Goal: Book appointment/travel/reservation

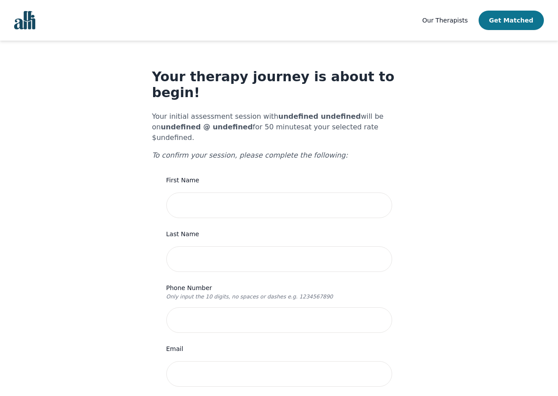
click at [515, 22] on button "Get Matched" at bounding box center [511, 20] width 65 height 19
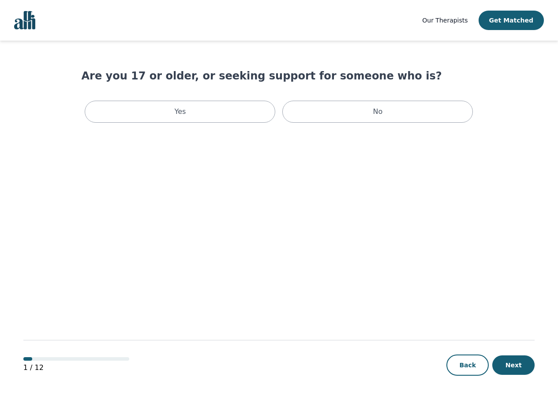
click at [460, 21] on span "Our Therapists" at bounding box center [444, 20] width 45 height 7
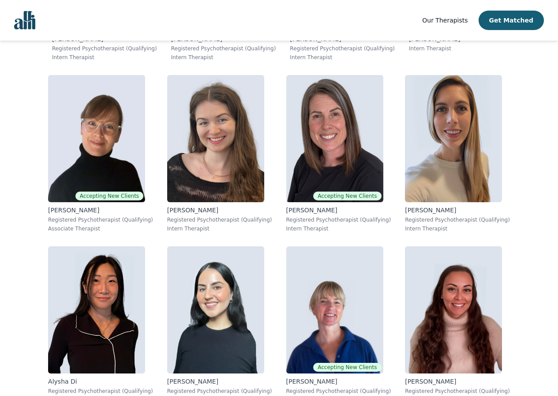
scroll to position [3928, 0]
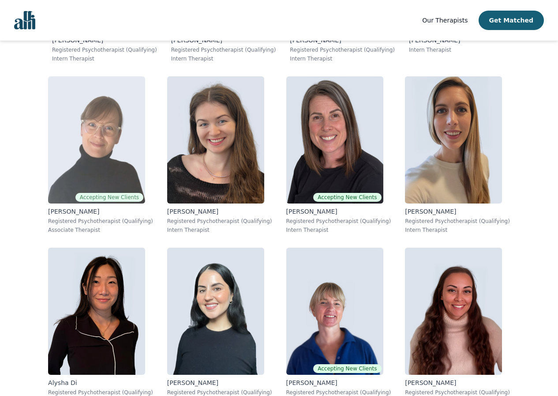
click at [97, 104] on img at bounding box center [96, 139] width 97 height 127
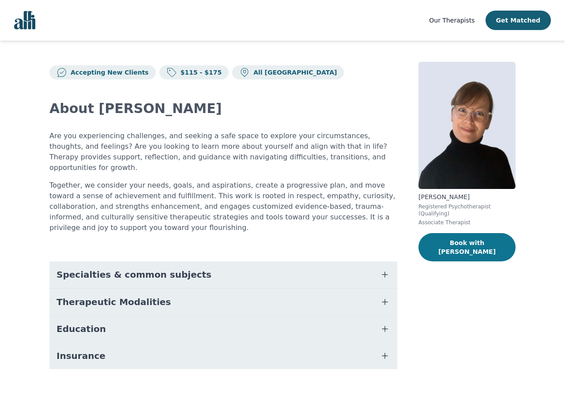
click at [462, 237] on button "Book with [PERSON_NAME]" at bounding box center [466, 247] width 97 height 28
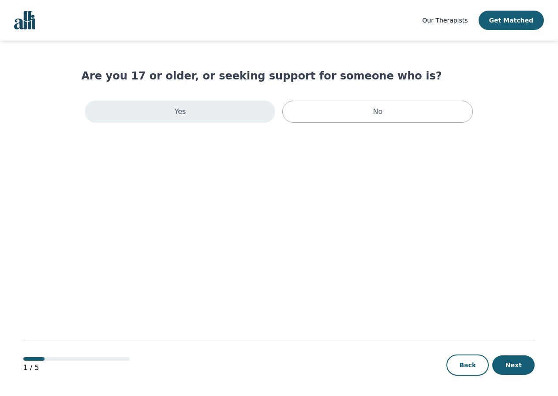
click at [187, 102] on div "Yes" at bounding box center [180, 112] width 191 height 22
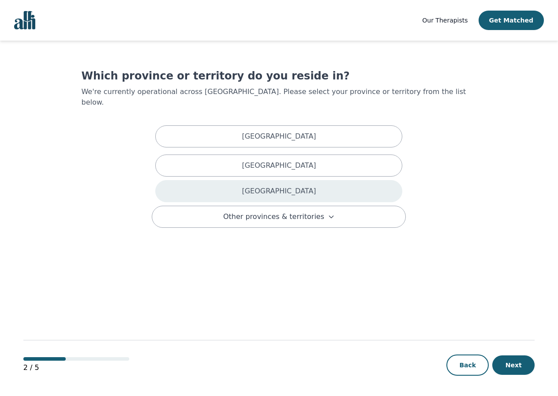
click at [278, 180] on div "[GEOGRAPHIC_DATA]" at bounding box center [278, 191] width 247 height 22
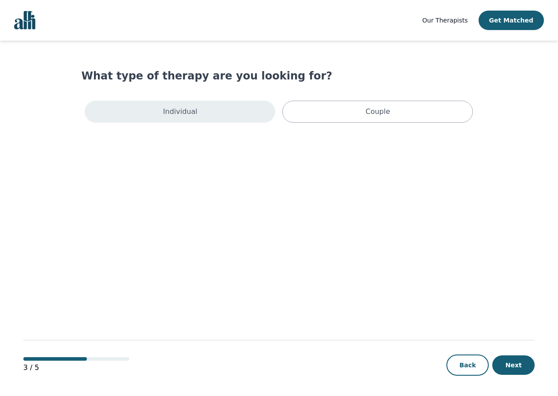
click at [216, 113] on div "Individual" at bounding box center [180, 112] width 191 height 22
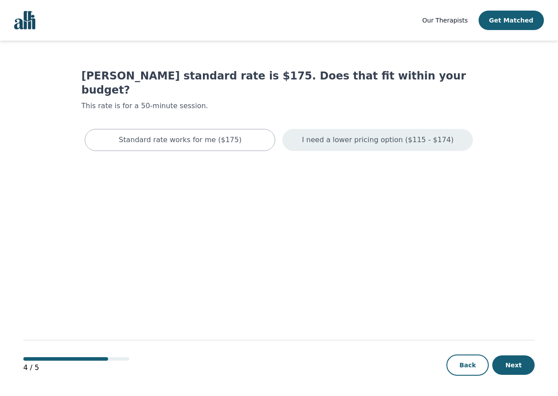
click at [323, 135] on p "I need a lower pricing option ($115 - $174)" at bounding box center [378, 140] width 152 height 11
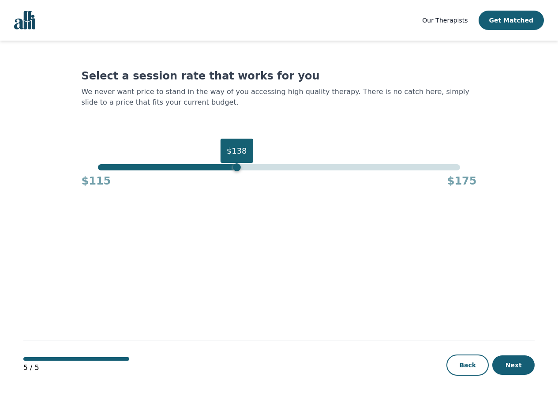
click at [235, 165] on div "$138" at bounding box center [279, 167] width 362 height 6
click at [216, 166] on div "$135" at bounding box center [279, 167] width 362 height 6
click at [216, 166] on div "$135" at bounding box center [219, 167] width 8 height 8
drag, startPoint x: 219, startPoint y: 169, endPoint x: 190, endPoint y: 167, distance: 28.7
click at [190, 167] on div "$130" at bounding box center [188, 167] width 8 height 8
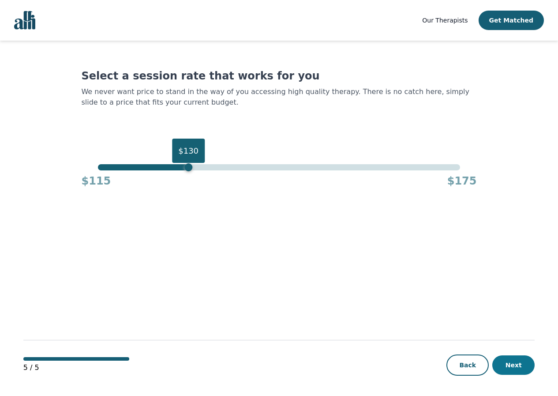
click at [522, 364] on button "Next" at bounding box center [514, 364] width 42 height 19
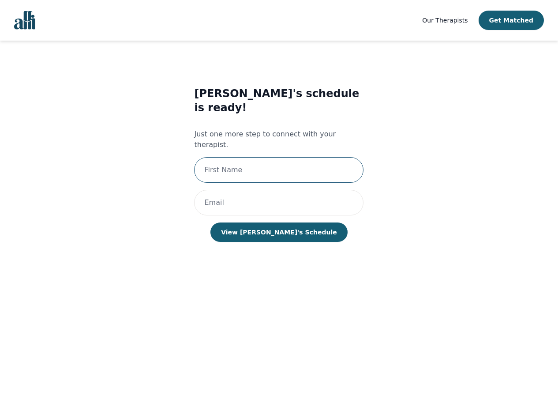
click at [281, 157] on input "text" at bounding box center [278, 170] width 169 height 26
type input "[PERSON_NAME]"
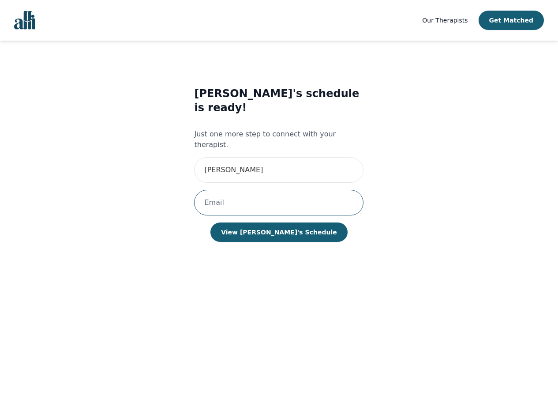
click at [267, 190] on input "email" at bounding box center [278, 203] width 169 height 26
type input "[EMAIL_ADDRESS][DOMAIN_NAME]"
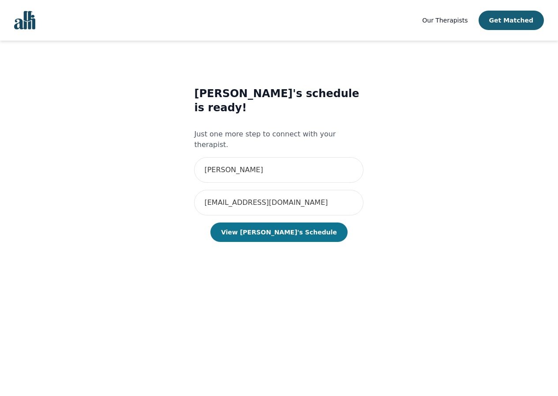
click at [271, 222] on button "View [PERSON_NAME]'s Schedule" at bounding box center [279, 231] width 137 height 19
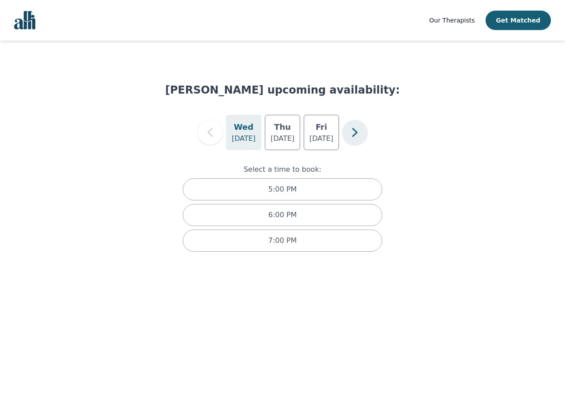
click at [348, 133] on icon "button" at bounding box center [355, 133] width 18 height 18
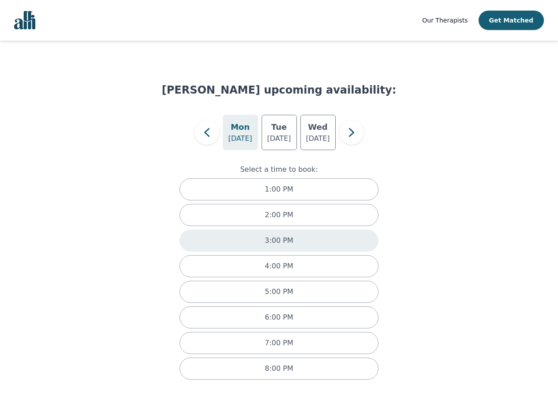
click at [265, 247] on div "3:00 PM" at bounding box center [279, 240] width 199 height 22
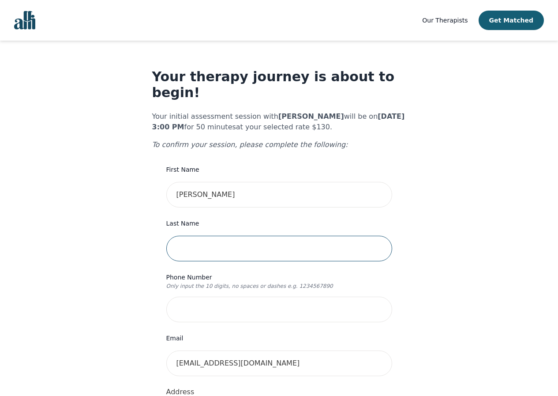
click at [225, 236] on input "text" at bounding box center [279, 249] width 226 height 26
type input "[PERSON_NAME]"
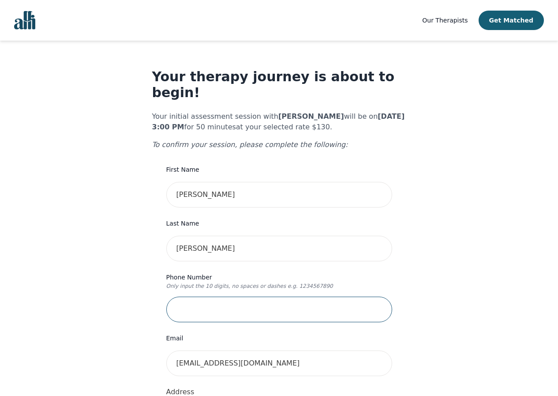
type input "6138904934"
type input "[STREET_ADDRESS]"
type input "Suite 800"
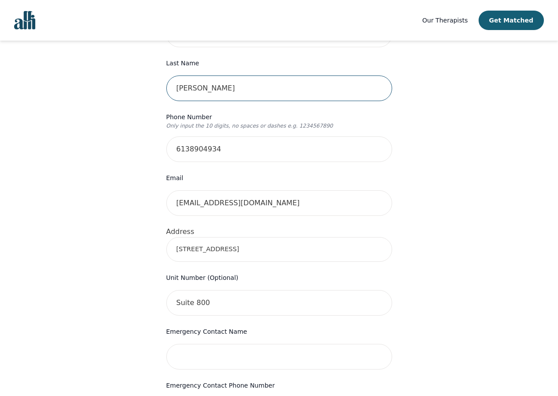
scroll to position [177, 0]
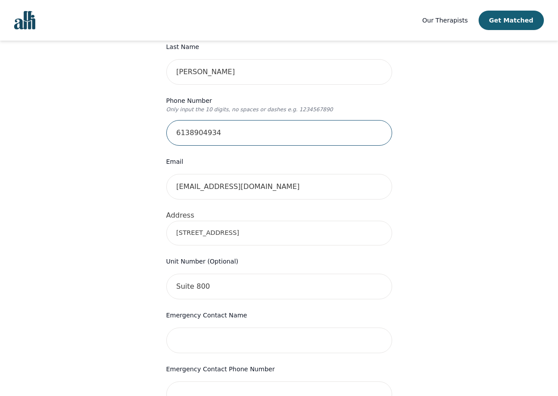
drag, startPoint x: 221, startPoint y: 116, endPoint x: 171, endPoint y: 113, distance: 50.0
click at [171, 120] on input "6138904934" at bounding box center [279, 133] width 226 height 26
type input "6478874934"
drag, startPoint x: 266, startPoint y: 222, endPoint x: 168, endPoint y: 207, distance: 99.0
click at [168, 221] on div "[STREET_ADDRESS]" at bounding box center [279, 233] width 226 height 25
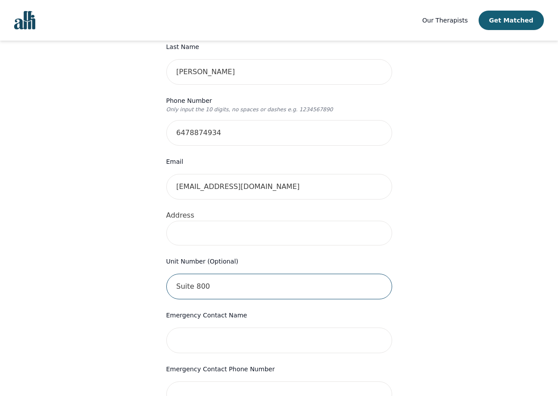
drag, startPoint x: 212, startPoint y: 275, endPoint x: 128, endPoint y: 234, distance: 94.1
click at [124, 238] on div "Your therapy journey is about to begin! Your initial assessment session with [P…" at bounding box center [279, 254] width 537 height 781
click at [174, 221] on input at bounding box center [279, 233] width 226 height 25
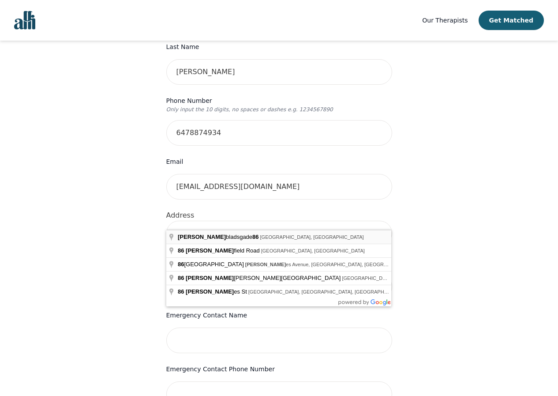
type input "[STREET_ADDRESS]"
type input "[GEOGRAPHIC_DATA]"
drag, startPoint x: 237, startPoint y: 218, endPoint x: 352, endPoint y: 228, distance: 115.2
click at [359, 225] on input "[STREET_ADDRESS]" at bounding box center [279, 233] width 226 height 25
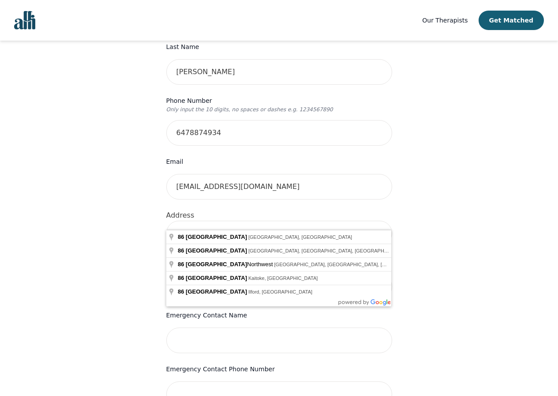
type input "[STREET_ADDRESS]"
click at [480, 208] on div "Your therapy journey is about to begin! Your initial assessment session with [P…" at bounding box center [279, 254] width 537 height 781
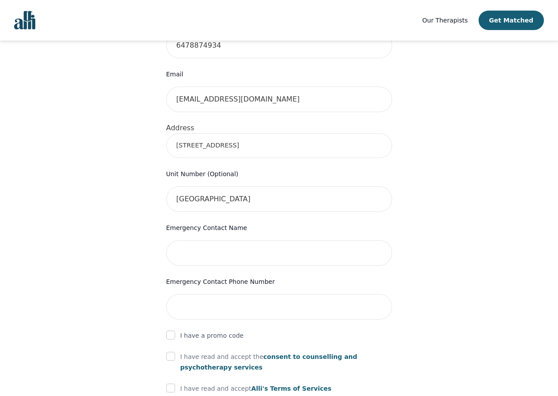
scroll to position [265, 0]
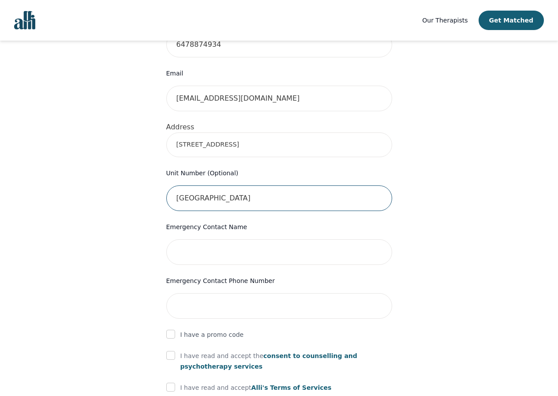
drag, startPoint x: 245, startPoint y: 185, endPoint x: 164, endPoint y: 180, distance: 81.8
click at [164, 180] on div "Your therapy journey is about to begin! Your initial assessment session with [P…" at bounding box center [279, 166] width 254 height 725
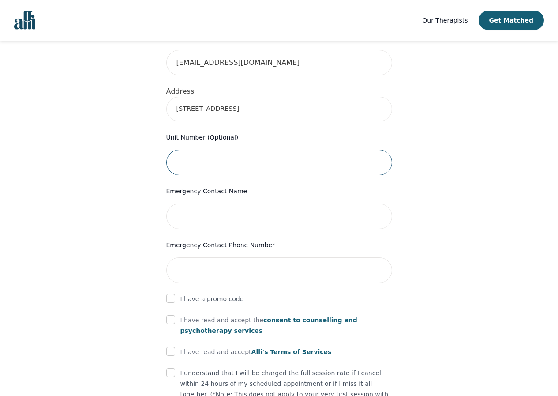
scroll to position [353, 0]
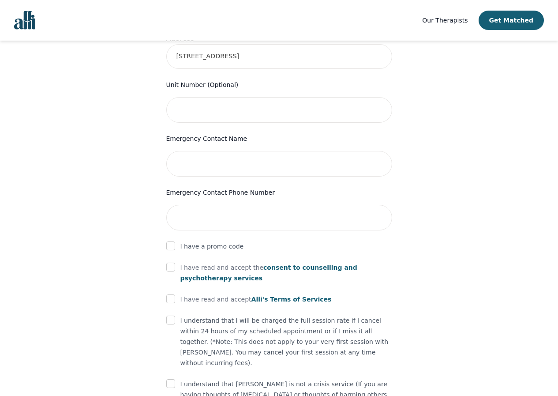
click at [244, 163] on form "First Name [PERSON_NAME] Last Name [PERSON_NAME] Phone Number Only input the 10…" at bounding box center [279, 125] width 226 height 629
click at [237, 152] on input "text" at bounding box center [279, 164] width 226 height 26
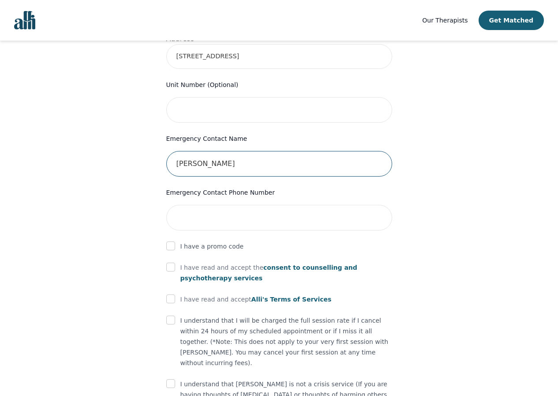
type input "[PERSON_NAME]"
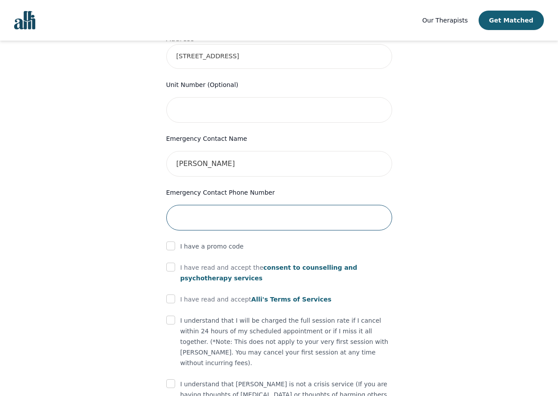
click at [214, 205] on input "tel" at bounding box center [279, 218] width 226 height 26
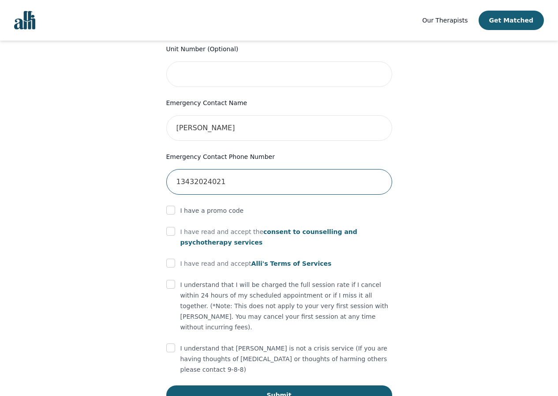
type input "13432024021"
click at [168, 227] on input "checkbox" at bounding box center [170, 231] width 9 height 9
checkbox input "true"
click at [170, 259] on input "checkbox" at bounding box center [170, 263] width 9 height 9
checkbox input "true"
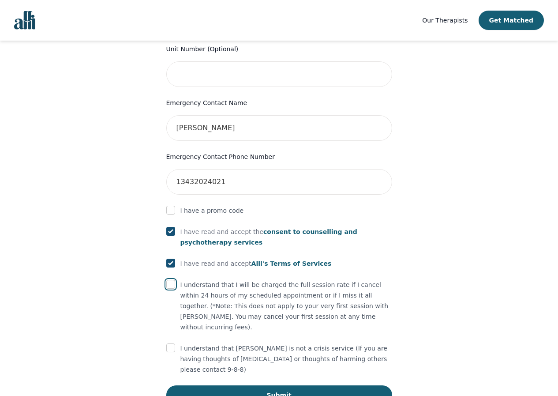
click at [169, 280] on input "checkbox" at bounding box center [170, 284] width 9 height 9
checkbox input "true"
click at [172, 343] on input "checkbox" at bounding box center [170, 347] width 9 height 9
checkbox input "true"
click at [262, 385] on button "Submit" at bounding box center [279, 394] width 226 height 19
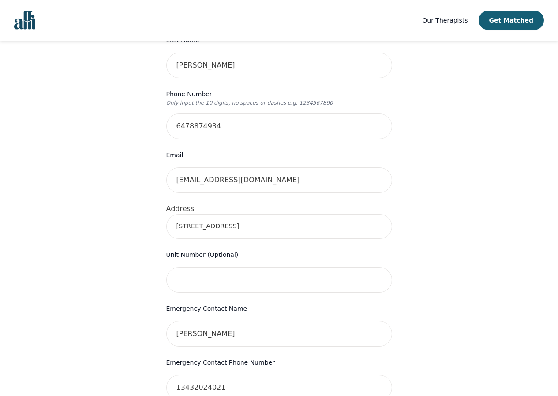
scroll to position [231, 0]
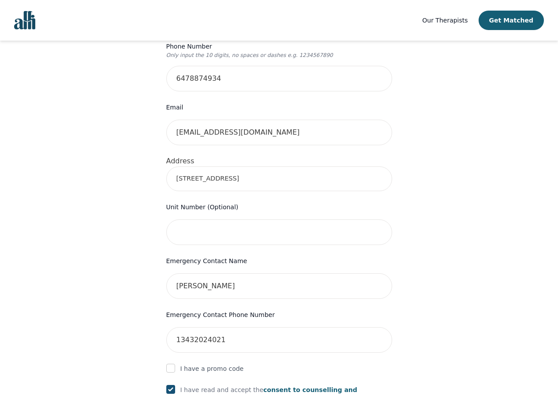
click at [241, 166] on input "[STREET_ADDRESS]" at bounding box center [279, 178] width 226 height 25
drag, startPoint x: 312, startPoint y: 165, endPoint x: 177, endPoint y: 164, distance: 134.2
click at [177, 166] on input "[STREET_ADDRESS]" at bounding box center [279, 178] width 226 height 25
type input "[STREET_ADDRESS]"
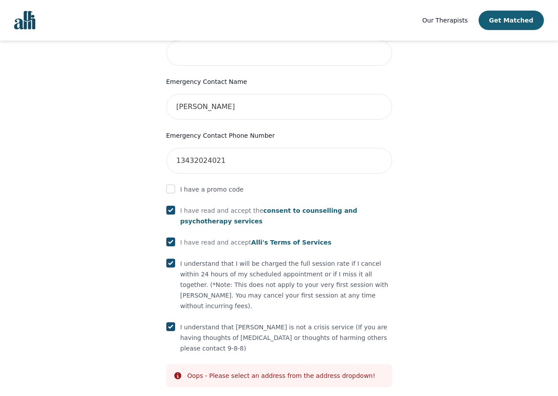
scroll to position [422, 0]
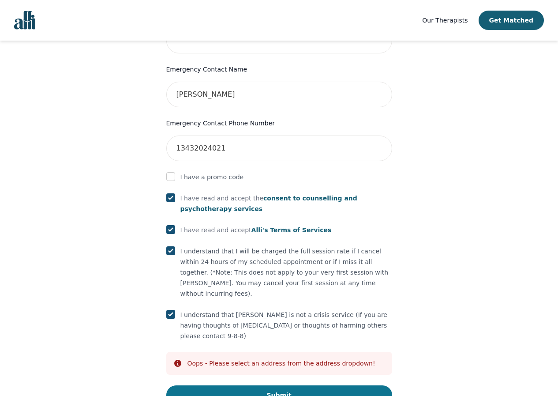
click at [298, 385] on button "Submit" at bounding box center [279, 394] width 226 height 19
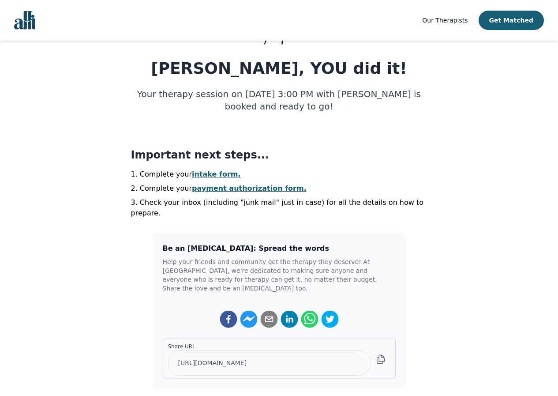
scroll to position [88, 0]
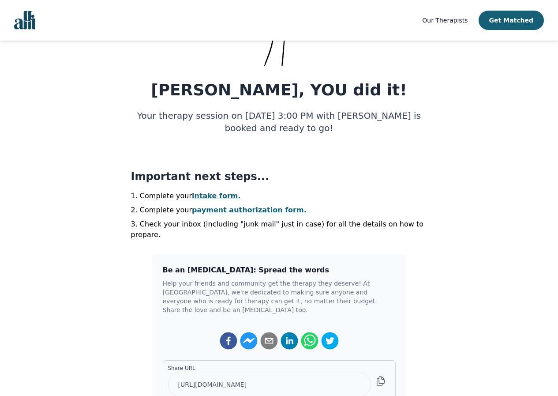
click at [205, 194] on link "intake form." at bounding box center [216, 196] width 49 height 8
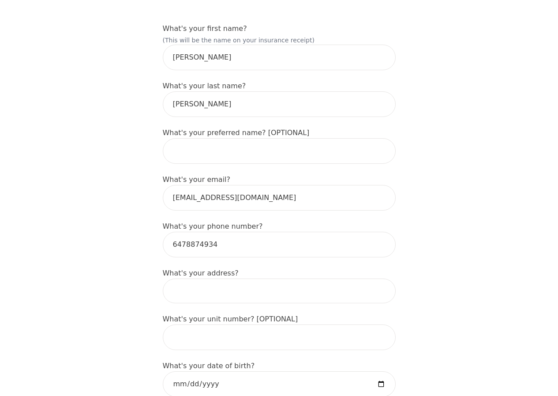
scroll to position [132, 0]
click at [199, 151] on input "text" at bounding box center [279, 151] width 233 height 26
type input "[PERSON_NAME]"
click at [193, 280] on input at bounding box center [279, 290] width 233 height 25
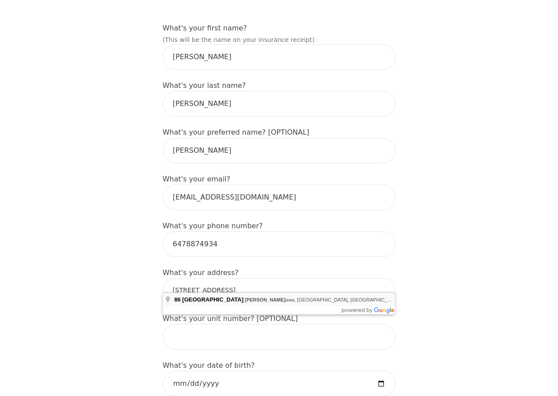
type input "[STREET_ADDRESS]"
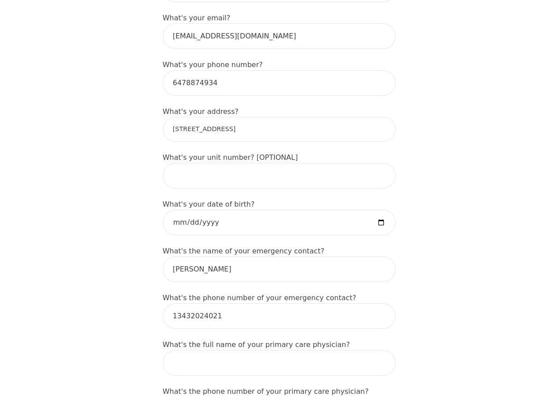
scroll to position [309, 0]
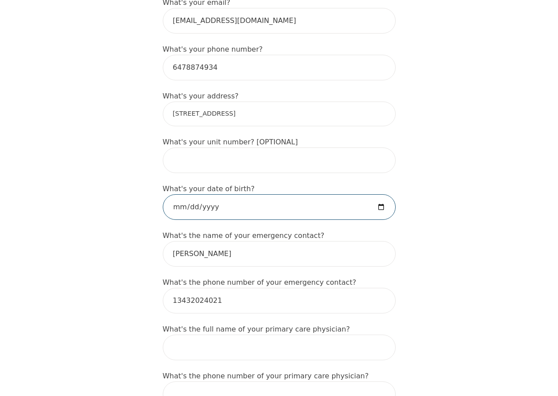
click at [383, 196] on input "date" at bounding box center [279, 207] width 233 height 26
click at [172, 194] on input "date" at bounding box center [279, 207] width 233 height 26
click at [200, 196] on input "date" at bounding box center [279, 207] width 233 height 26
type input "[DATE]"
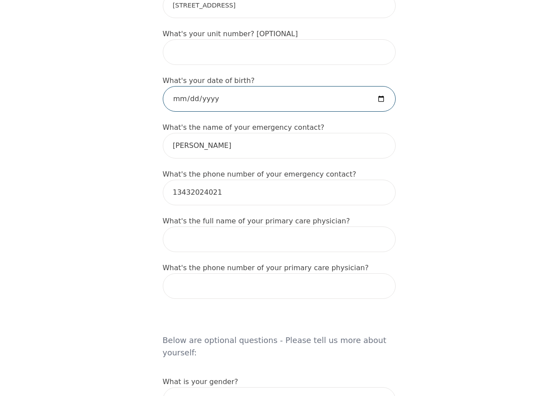
scroll to position [441, 0]
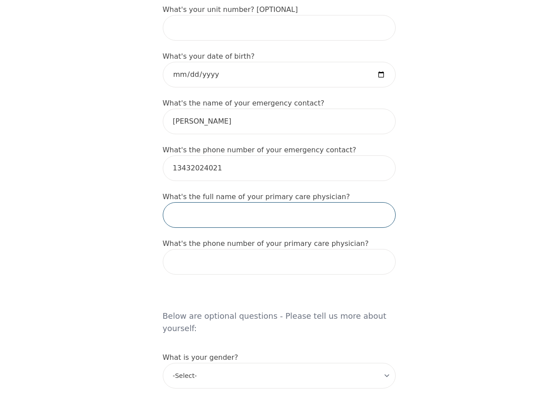
click at [190, 202] on input "text" at bounding box center [279, 215] width 233 height 26
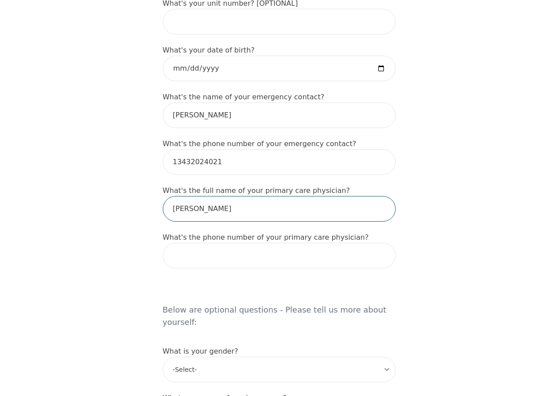
scroll to position [485, 0]
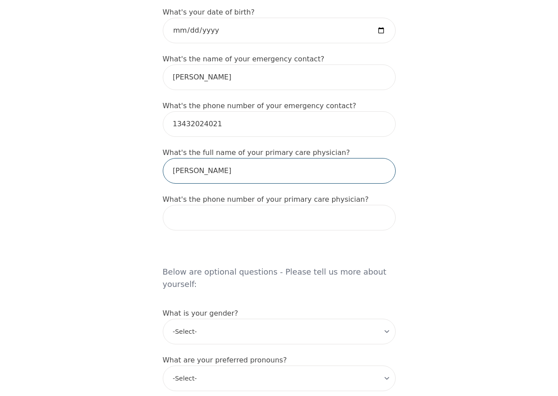
type input "[PERSON_NAME]"
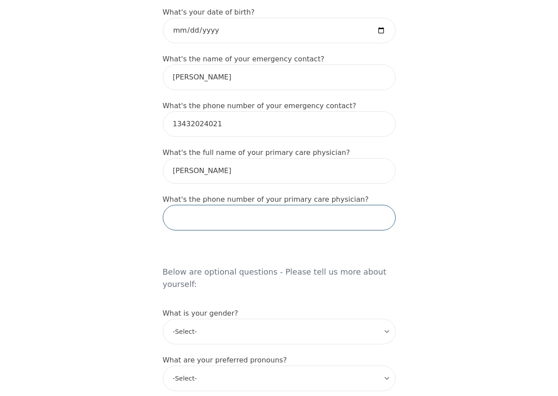
click at [185, 208] on input "tel" at bounding box center [279, 218] width 233 height 26
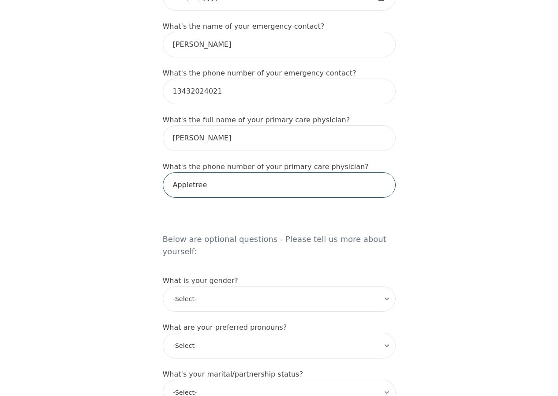
scroll to position [618, 0]
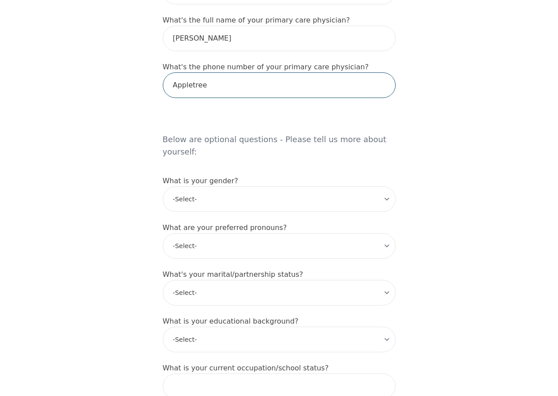
type input "Appletree"
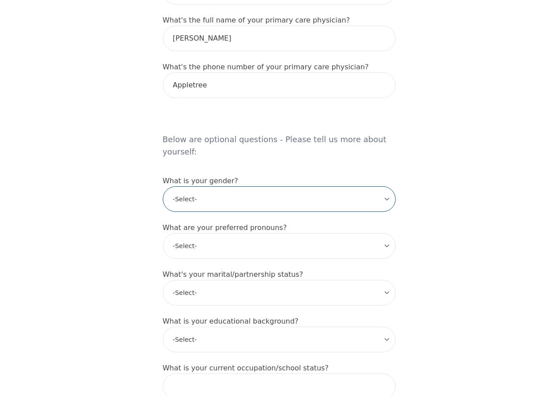
click at [205, 186] on select "-Select- [DEMOGRAPHIC_DATA] [DEMOGRAPHIC_DATA] [DEMOGRAPHIC_DATA] [DEMOGRAPHIC_…" at bounding box center [279, 199] width 233 height 26
select select "[DEMOGRAPHIC_DATA]"
click at [163, 186] on select "-Select- [DEMOGRAPHIC_DATA] [DEMOGRAPHIC_DATA] [DEMOGRAPHIC_DATA] [DEMOGRAPHIC_…" at bounding box center [279, 199] width 233 height 26
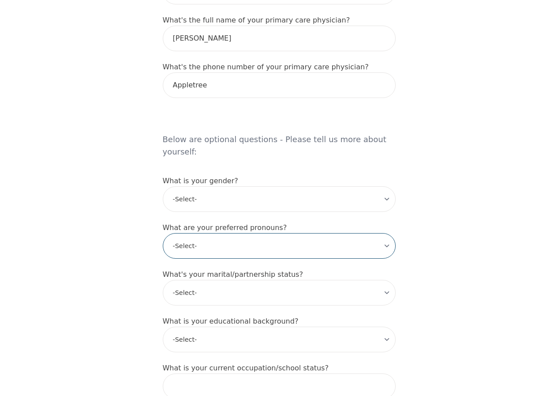
click at [199, 233] on select "-Select- he/him she/her they/them ze/zir xe/xem ey/em ve/ver tey/ter e/e per/pe…" at bounding box center [279, 246] width 233 height 26
select select "she/her"
click at [163, 233] on select "-Select- he/him she/her they/them ze/zir xe/xem ey/em ve/ver tey/ter e/e per/pe…" at bounding box center [279, 246] width 233 height 26
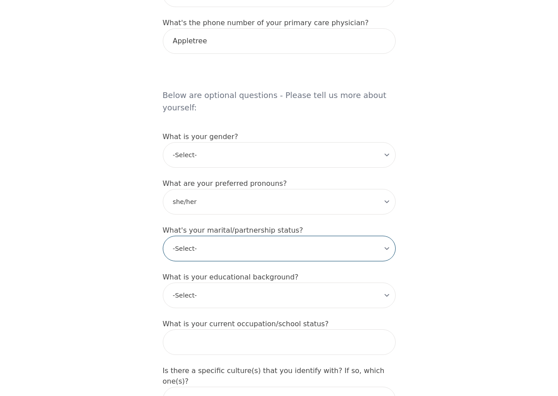
click at [199, 236] on select "-Select- Single Partnered Married Common Law Widowed Separated Divorced" at bounding box center [279, 249] width 233 height 26
select select "Divorced"
click at [163, 236] on select "-Select- Single Partnered Married Common Law Widowed Separated Divorced" at bounding box center [279, 249] width 233 height 26
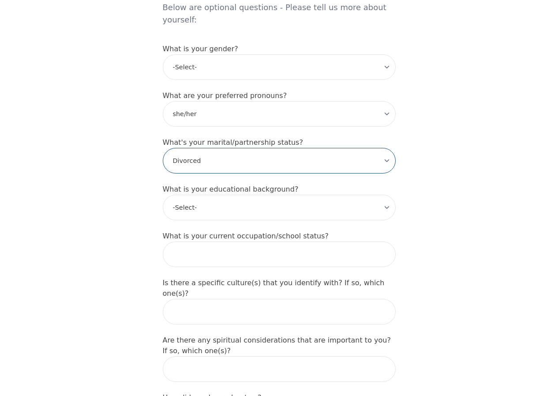
scroll to position [750, 0]
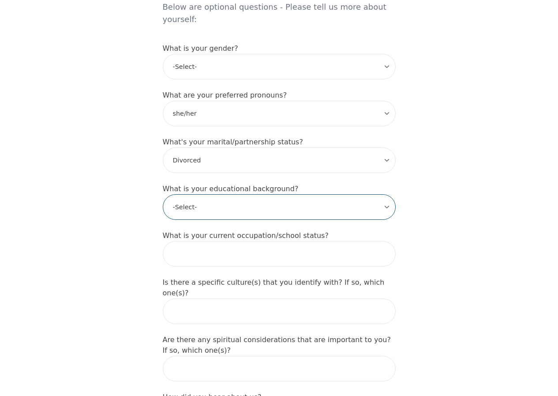
click at [212, 194] on select "-Select- Less than high school High school Associate degree Bachelor degree Mas…" at bounding box center [279, 207] width 233 height 26
select select "Professional degree"
click at [163, 194] on select "-Select- Less than high school High school Associate degree Bachelor degree Mas…" at bounding box center [279, 207] width 233 height 26
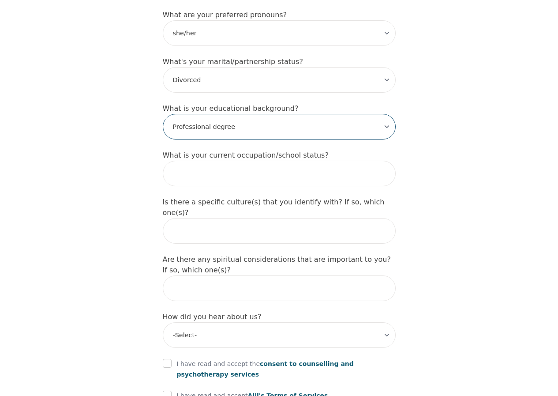
scroll to position [838, 0]
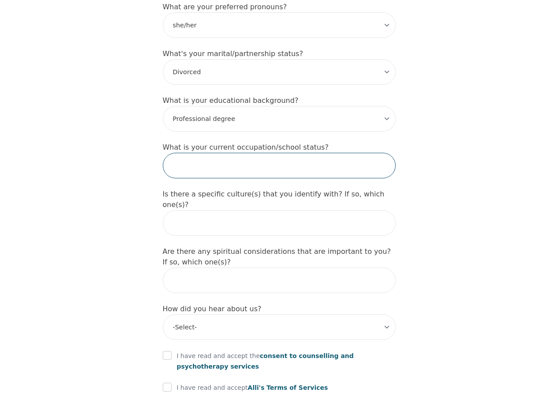
click at [187, 153] on input "text" at bounding box center [279, 166] width 233 height 26
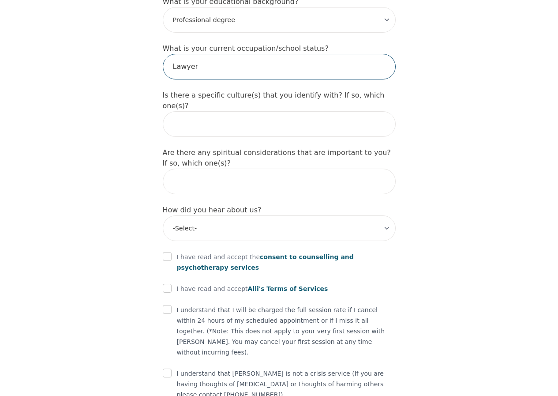
scroll to position [941, 0]
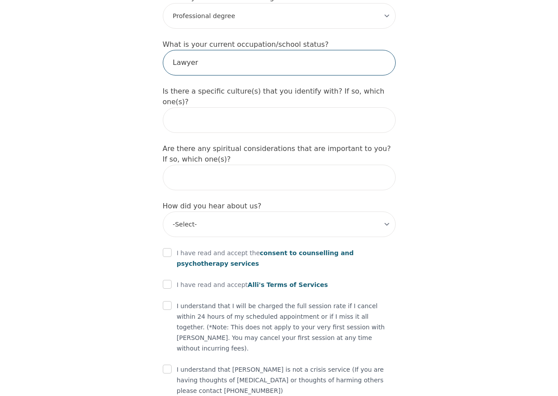
type input "Lawyer"
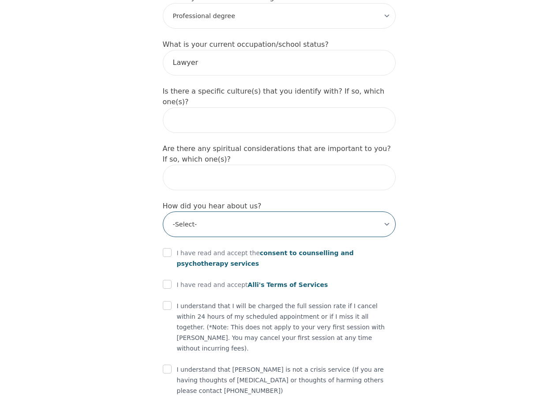
click at [182, 211] on select "-Select- Physician/Specialist Friend Facebook Instagram Google Search Google Ad…" at bounding box center [279, 224] width 233 height 26
select select "Friend"
click at [163, 211] on select "-Select- Physician/Specialist Friend Facebook Instagram Google Search Google Ad…" at bounding box center [279, 224] width 233 height 26
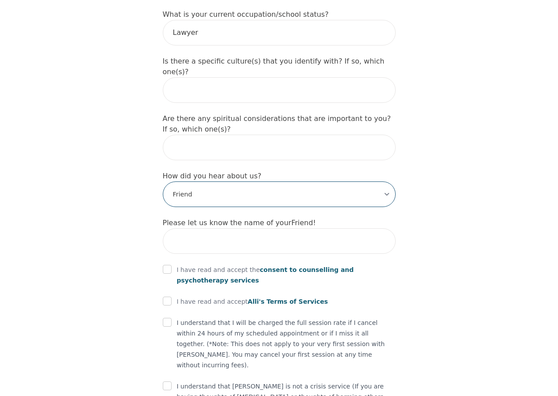
scroll to position [988, 0]
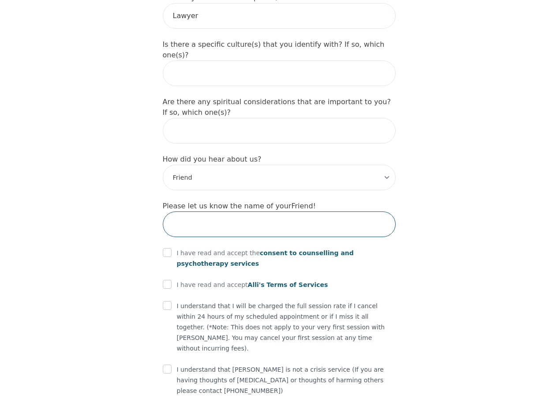
click at [186, 211] on input "text" at bounding box center [279, 224] width 233 height 26
type input "[PERSON_NAME]"
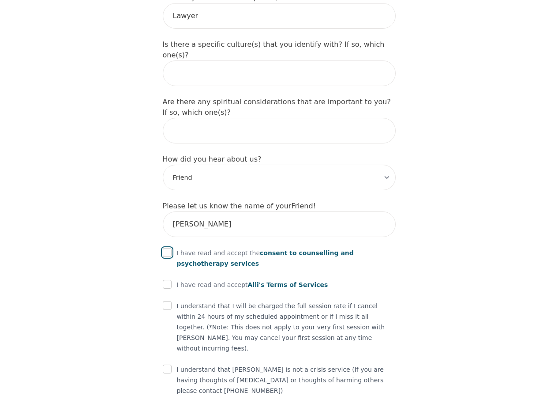
click at [167, 248] on input "checkbox" at bounding box center [167, 252] width 9 height 9
checkbox input "true"
click at [167, 280] on input "checkbox" at bounding box center [167, 284] width 9 height 9
checkbox input "true"
click at [167, 301] on input "checkbox" at bounding box center [167, 305] width 9 height 9
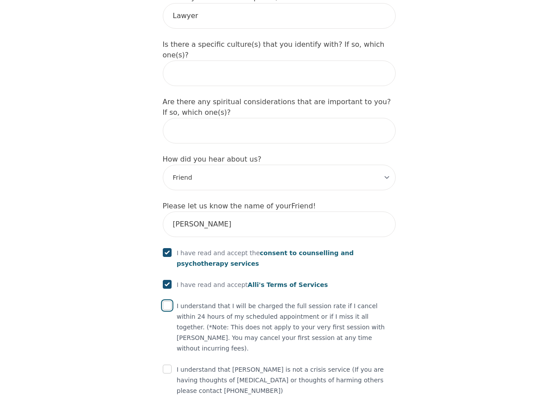
checkbox input "true"
click at [167, 365] on input "checkbox" at bounding box center [167, 369] width 9 height 9
checkbox input "true"
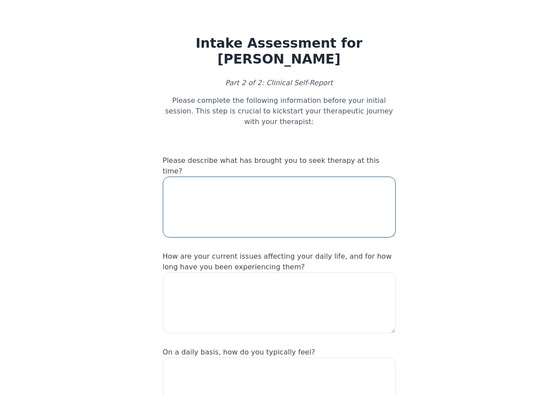
click at [201, 177] on textarea at bounding box center [279, 207] width 233 height 61
type textarea "I have been having trouble managing stress and clarifying my goals."
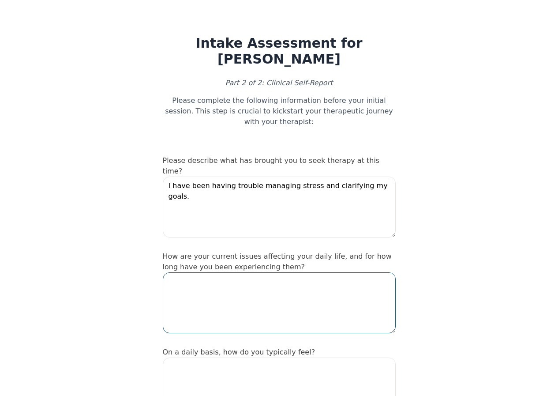
click at [197, 273] on textarea at bounding box center [279, 302] width 233 height 61
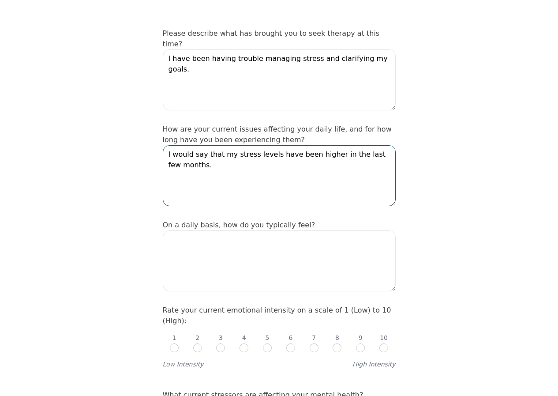
scroll to position [132, 0]
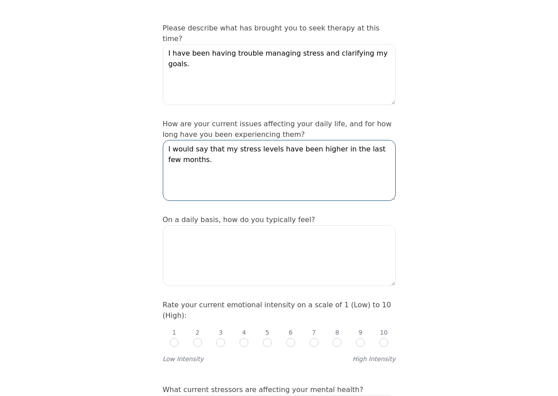
type textarea "I would say that my stress levels have been higher in the last few months."
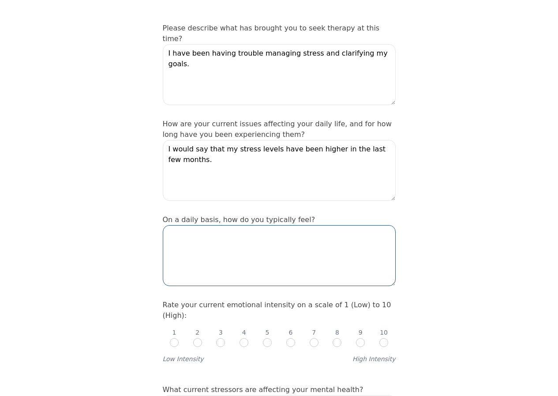
click at [192, 225] on textarea at bounding box center [279, 255] width 233 height 61
type textarea "i"
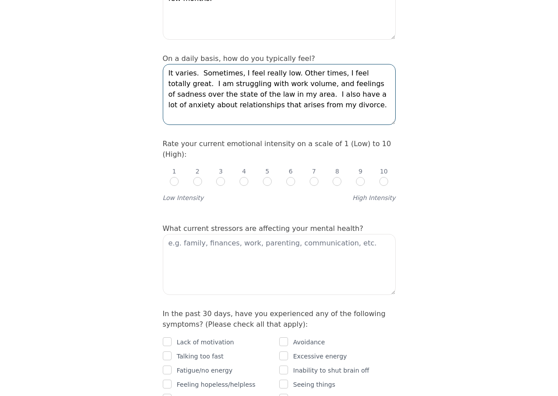
scroll to position [309, 0]
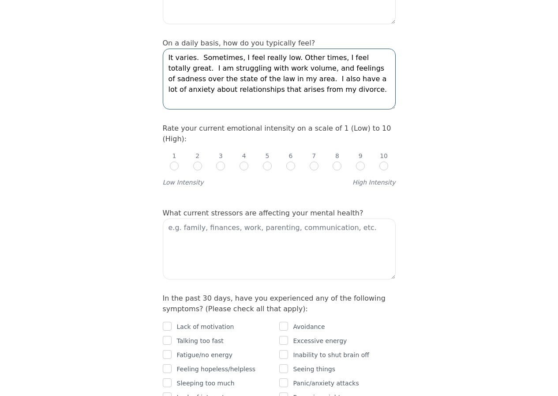
type textarea "It varies. Sometimes, I feel really low. Other times, I feel totally great. I a…"
click at [310, 162] on input "radio" at bounding box center [314, 166] width 9 height 9
radio input "true"
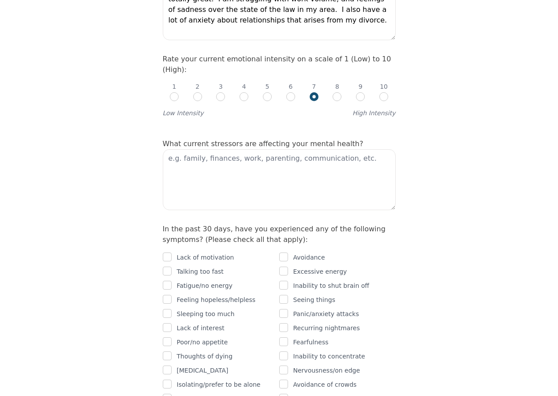
scroll to position [397, 0]
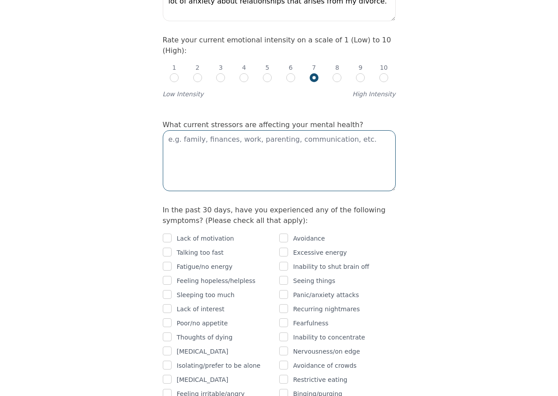
click at [252, 130] on textarea at bounding box center [279, 160] width 233 height 61
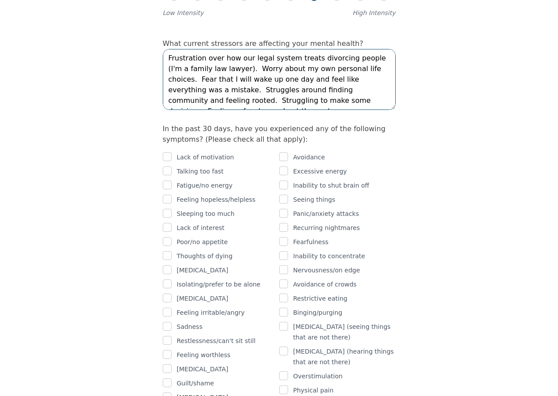
scroll to position [485, 0]
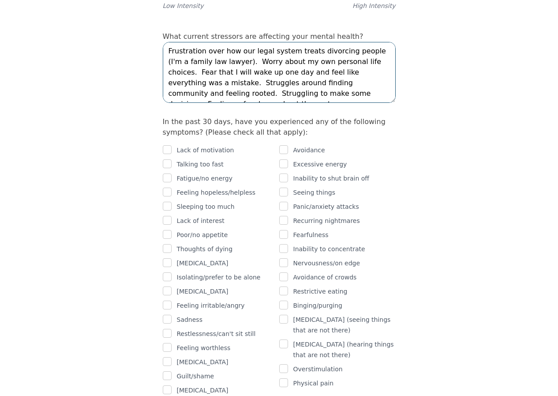
type textarea "Frustration over how our legal system treats divorcing people (I'm a family law…"
click at [166, 145] on input "checkbox" at bounding box center [167, 149] width 9 height 9
checkbox input "true"
click at [170, 173] on input "checkbox" at bounding box center [167, 177] width 9 height 9
checkbox input "true"
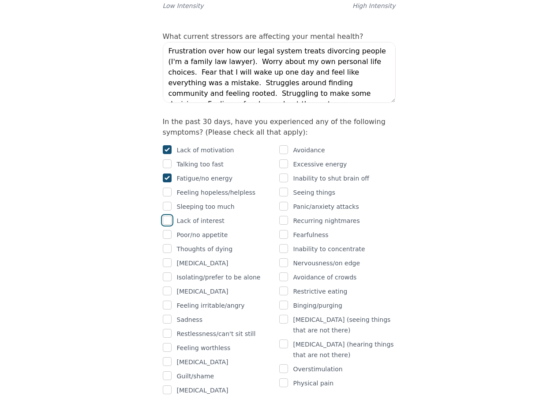
click at [169, 216] on input "checkbox" at bounding box center [167, 220] width 9 height 9
checkbox input "true"
click at [170, 272] on input "checkbox" at bounding box center [167, 276] width 9 height 9
checkbox input "true"
click at [288, 244] on input "checkbox" at bounding box center [283, 248] width 9 height 9
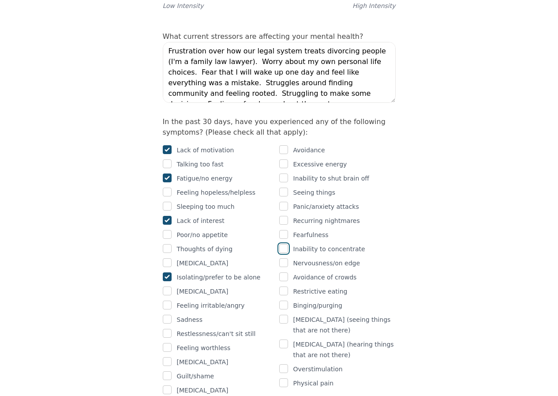
checkbox input "true"
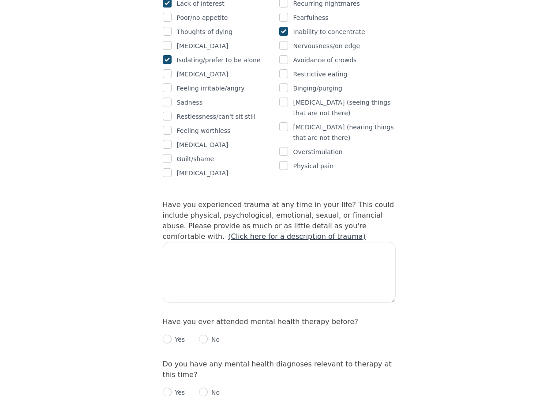
scroll to position [706, 0]
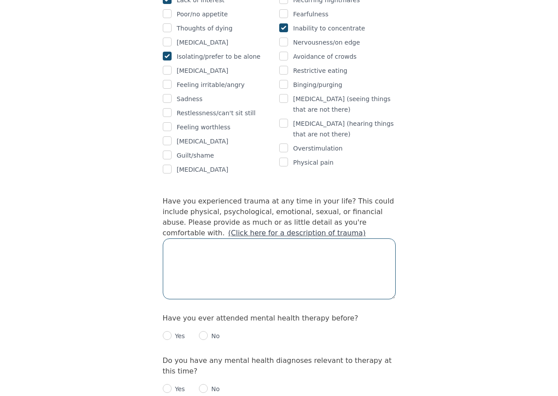
click at [265, 238] on textarea at bounding box center [279, 268] width 233 height 61
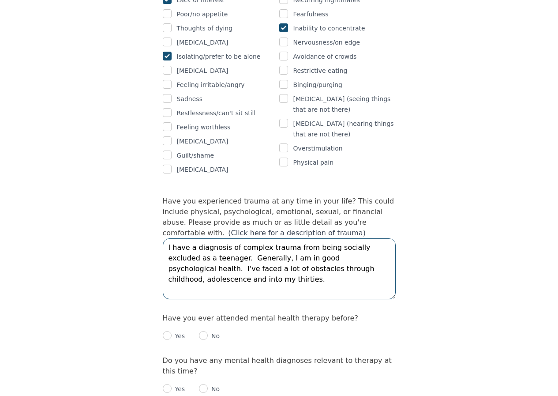
click at [303, 238] on textarea "I have a diagnosis of complex trauma from being socially excluded as a teenager…" at bounding box center [279, 268] width 233 height 61
click at [274, 251] on textarea "I have a diagnosis of complex trauma from childhood and being socially excluded…" at bounding box center [279, 268] width 233 height 61
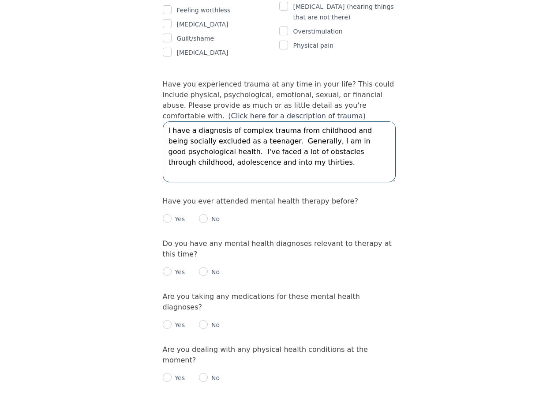
scroll to position [838, 0]
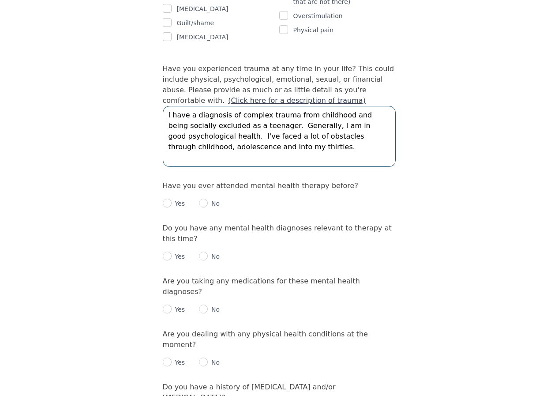
type textarea "I have a diagnosis of complex trauma from childhood and being socially excluded…"
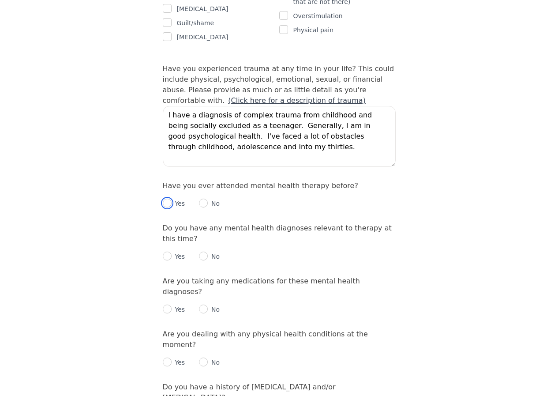
click at [167, 199] on input "radio" at bounding box center [167, 203] width 9 height 9
radio input "true"
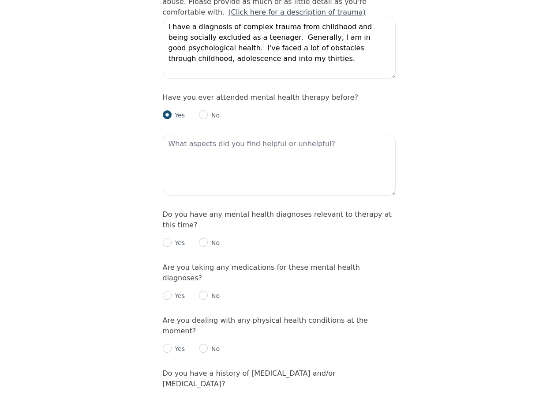
scroll to position [971, 0]
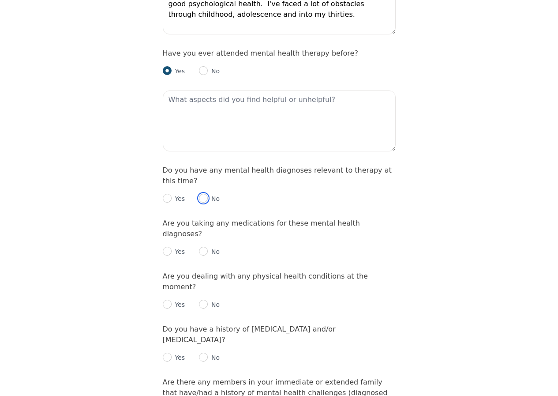
click at [200, 194] on input "radio" at bounding box center [203, 198] width 9 height 9
radio input "true"
click at [202, 247] on input "radio" at bounding box center [203, 251] width 9 height 9
radio input "true"
click at [199, 300] on input "radio" at bounding box center [203, 304] width 9 height 9
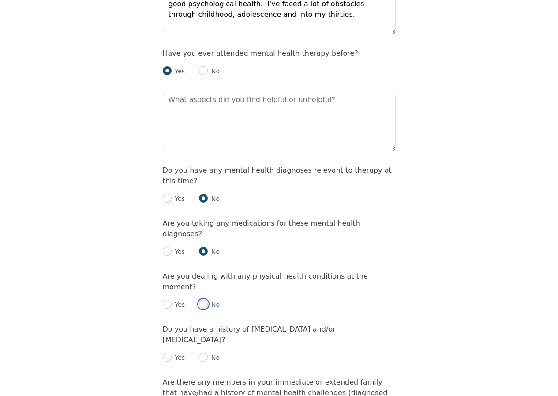
radio input "true"
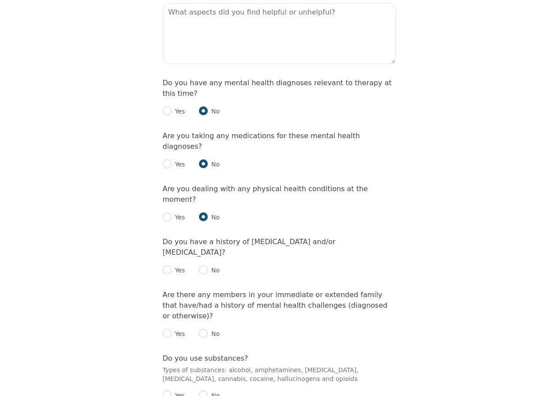
scroll to position [1059, 0]
click at [204, 264] on input "radio" at bounding box center [203, 268] width 9 height 9
radio input "true"
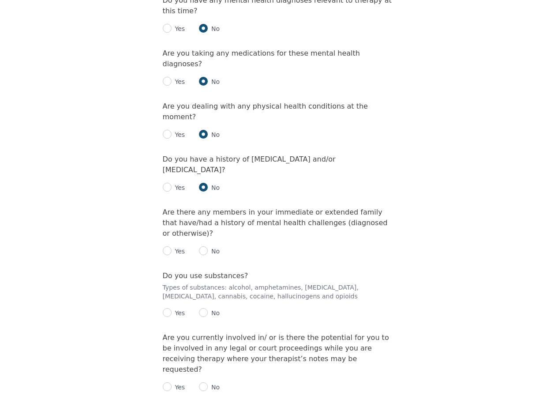
scroll to position [1147, 0]
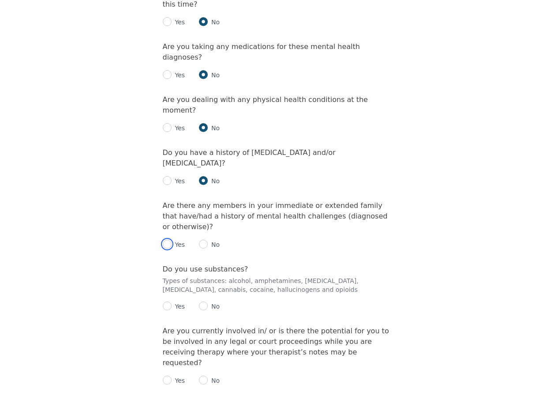
click at [169, 240] on input "radio" at bounding box center [167, 244] width 9 height 9
radio input "true"
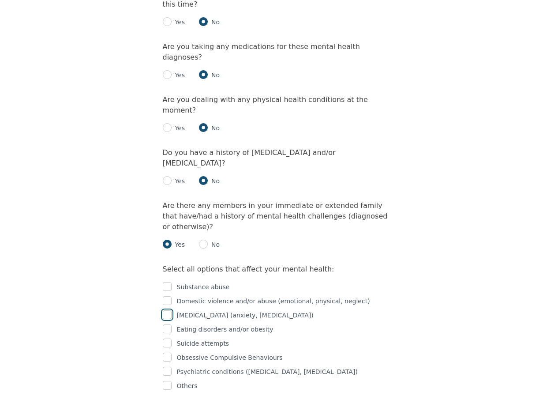
click at [169, 310] on input "checkbox" at bounding box center [167, 314] width 9 height 9
checkbox input "true"
click at [170, 367] on input "checkbox" at bounding box center [167, 371] width 9 height 9
checkbox input "true"
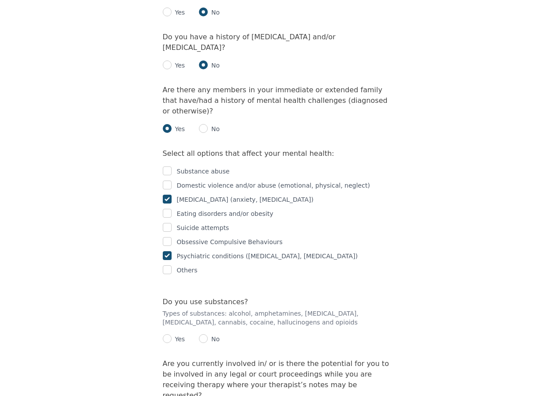
scroll to position [1280, 0]
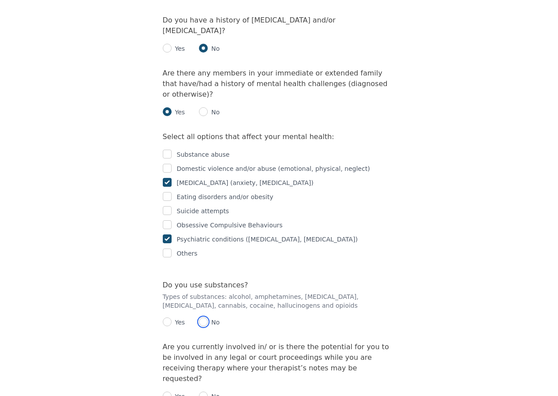
click at [203, 317] on input "radio" at bounding box center [203, 321] width 9 height 9
radio input "true"
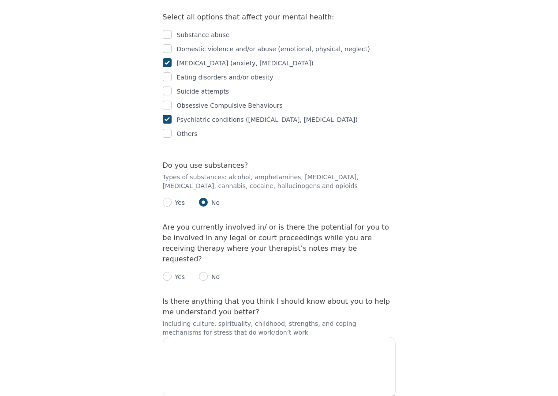
scroll to position [1412, 0]
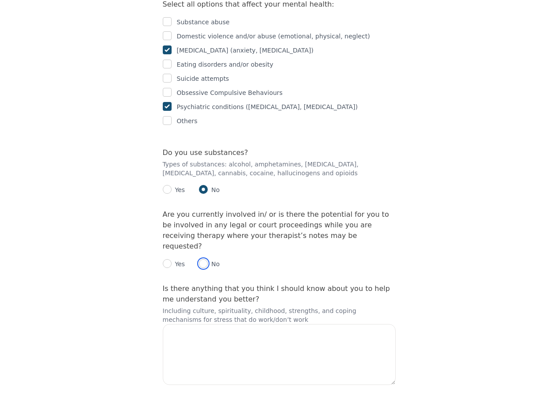
click at [203, 259] on input "radio" at bounding box center [203, 263] width 9 height 9
radio input "true"
click at [166, 395] on input "checkbox" at bounding box center [167, 403] width 9 height 9
checkbox input "true"
click at [184, 306] on p "Including culture, spirituality, childhood, strengths, and coping mechanisms fo…" at bounding box center [279, 315] width 233 height 18
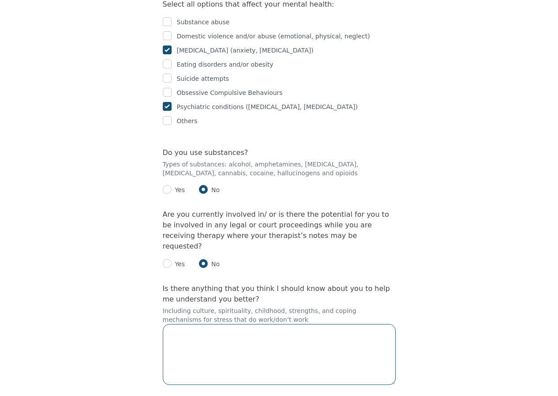
click at [180, 324] on textarea at bounding box center [279, 354] width 233 height 61
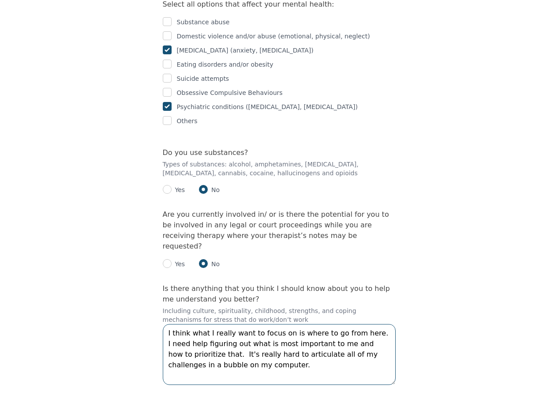
type textarea "I think what I really want to focus on is where to go from here. I need help fi…"
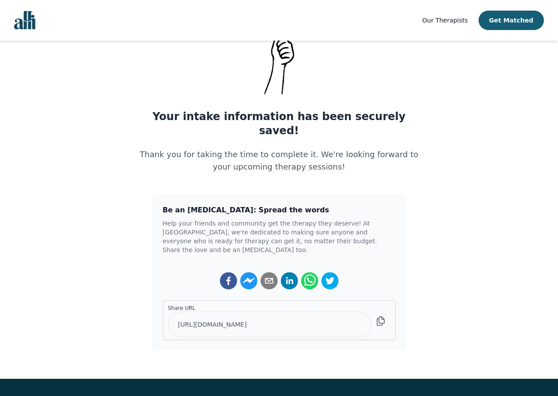
scroll to position [44, 0]
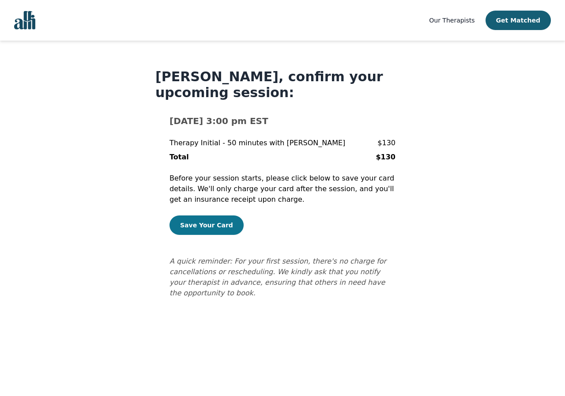
click at [211, 223] on button "Save Your Card" at bounding box center [206, 224] width 74 height 19
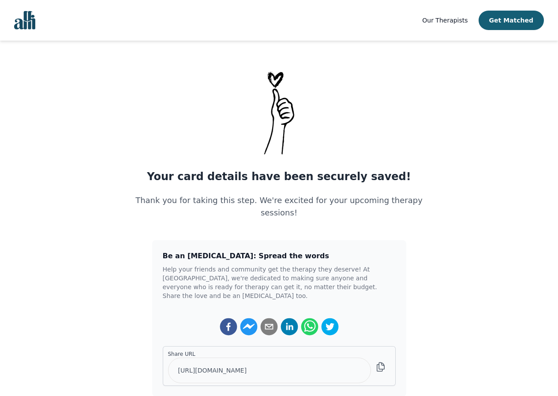
click at [451, 20] on span "Our Therapists" at bounding box center [444, 20] width 45 height 7
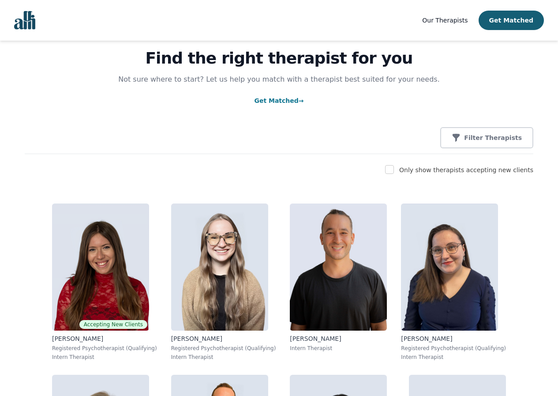
scroll to position [88, 0]
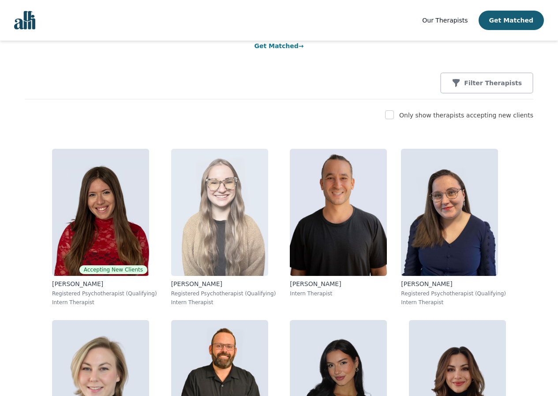
click at [207, 213] on img at bounding box center [219, 212] width 97 height 127
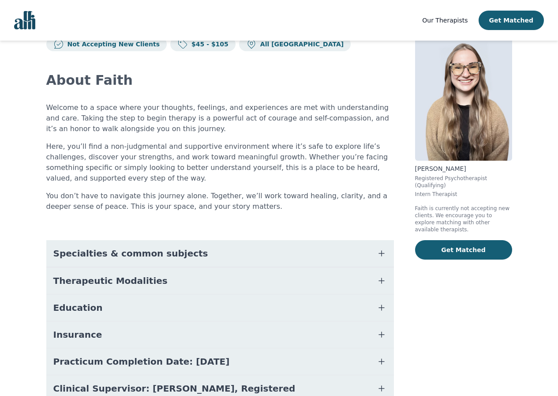
scroll to position [44, 0]
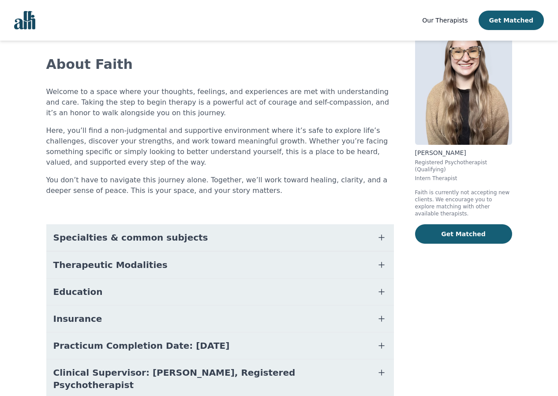
click at [291, 233] on button "Specialties & common subjects" at bounding box center [220, 237] width 348 height 26
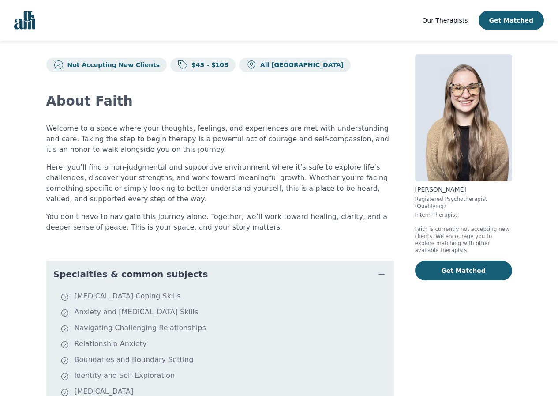
scroll to position [0, 0]
